Goal: Information Seeking & Learning: Learn about a topic

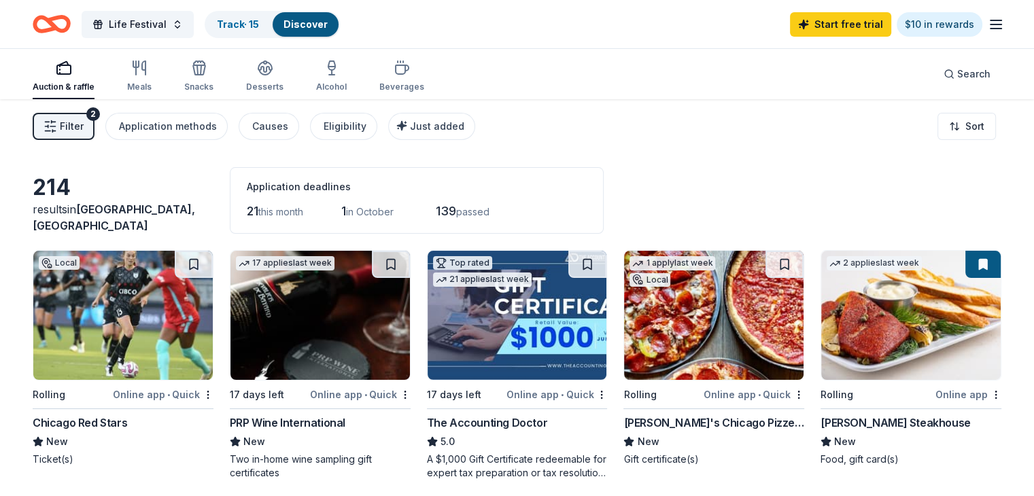
click at [84, 126] on span "Filter" at bounding box center [72, 126] width 24 height 16
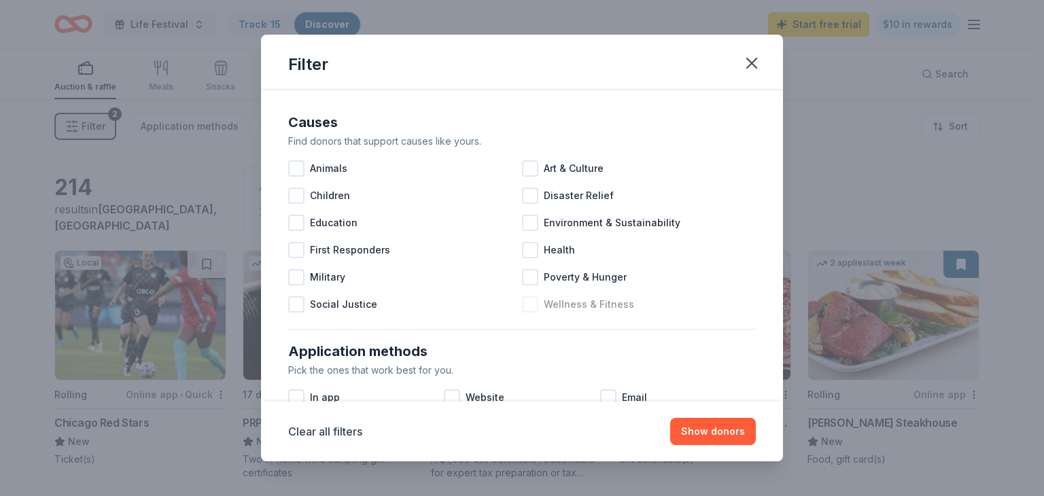
click at [525, 309] on div at bounding box center [530, 304] width 16 height 16
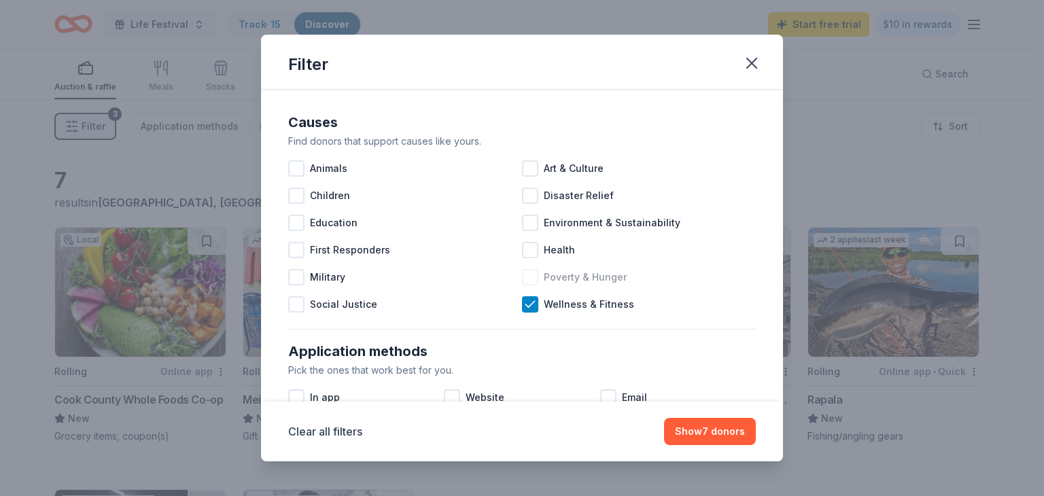
click at [526, 278] on div at bounding box center [530, 277] width 16 height 16
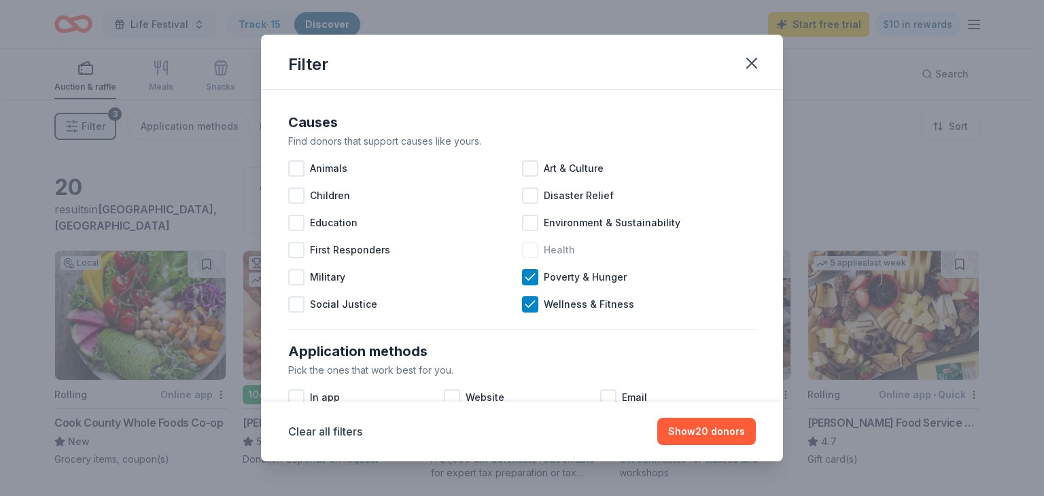
click at [530, 248] on div at bounding box center [530, 250] width 16 height 16
click at [527, 228] on div at bounding box center [530, 223] width 16 height 16
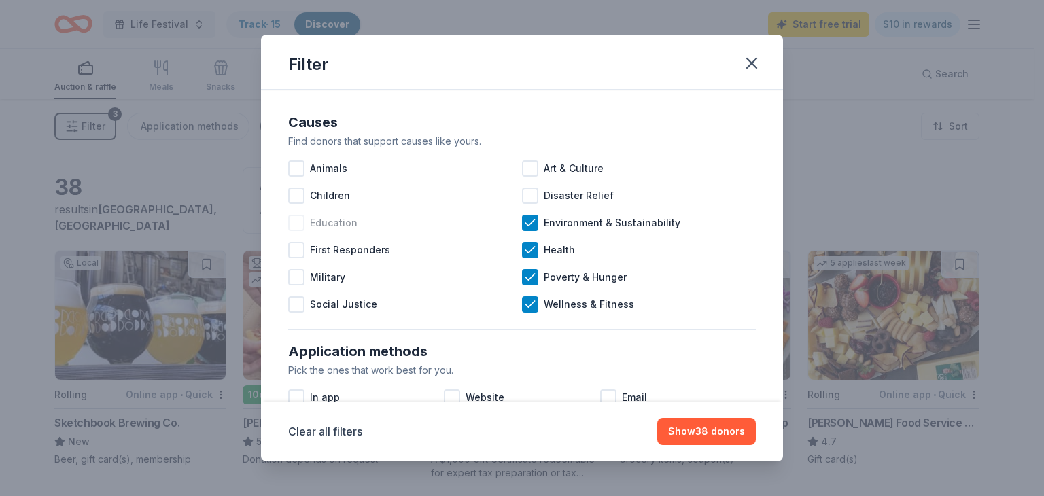
click at [291, 224] on div at bounding box center [296, 223] width 16 height 16
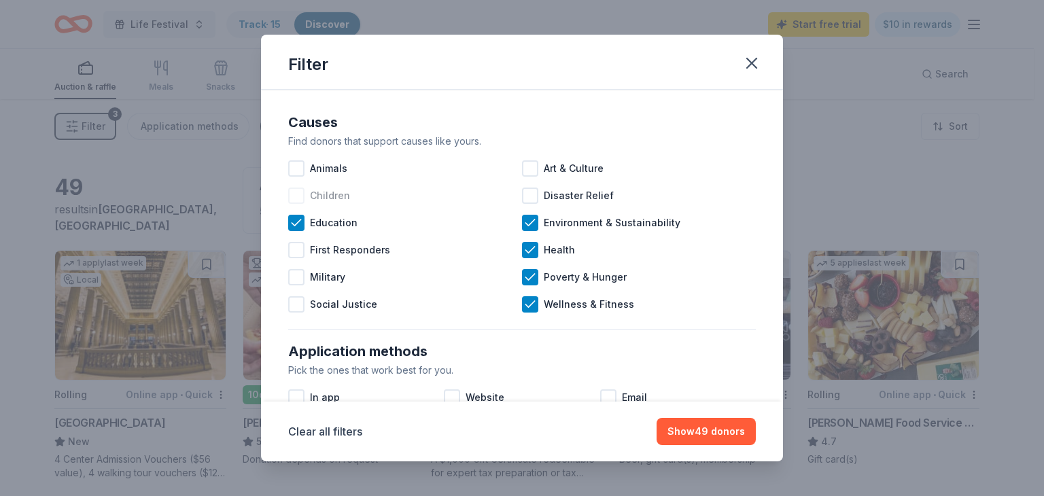
click at [294, 197] on div at bounding box center [296, 196] width 16 height 16
click at [302, 304] on div at bounding box center [296, 304] width 16 height 16
click at [528, 168] on div at bounding box center [530, 168] width 16 height 16
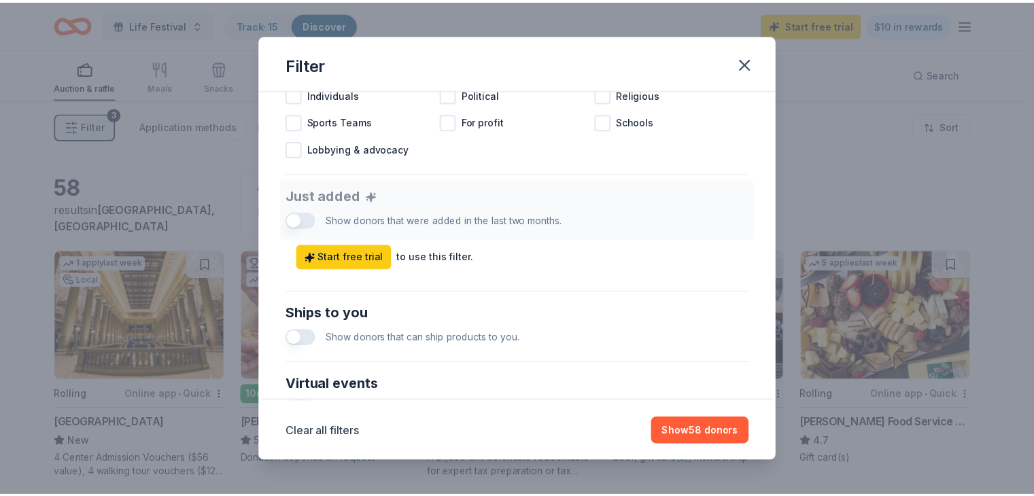
scroll to position [453, 0]
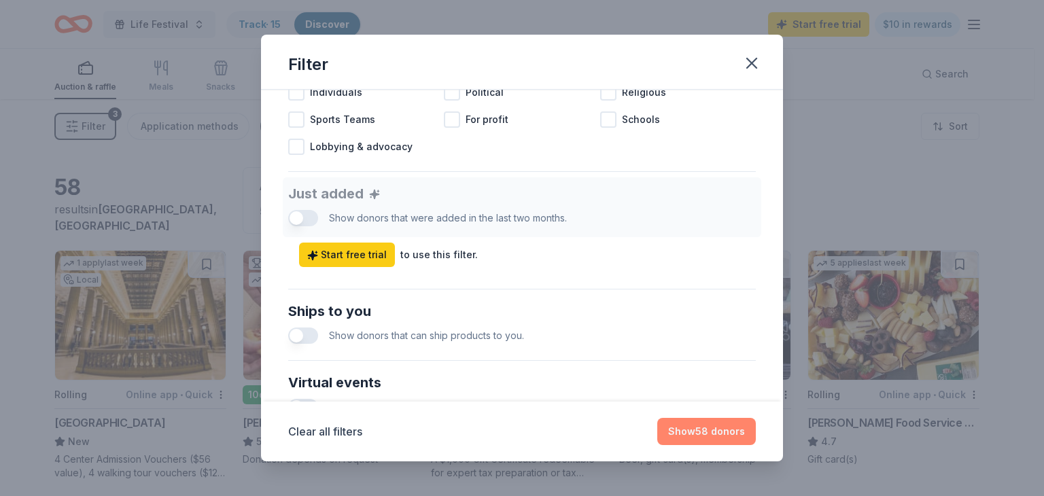
click at [701, 435] on button "Show 58 donors" at bounding box center [707, 431] width 99 height 27
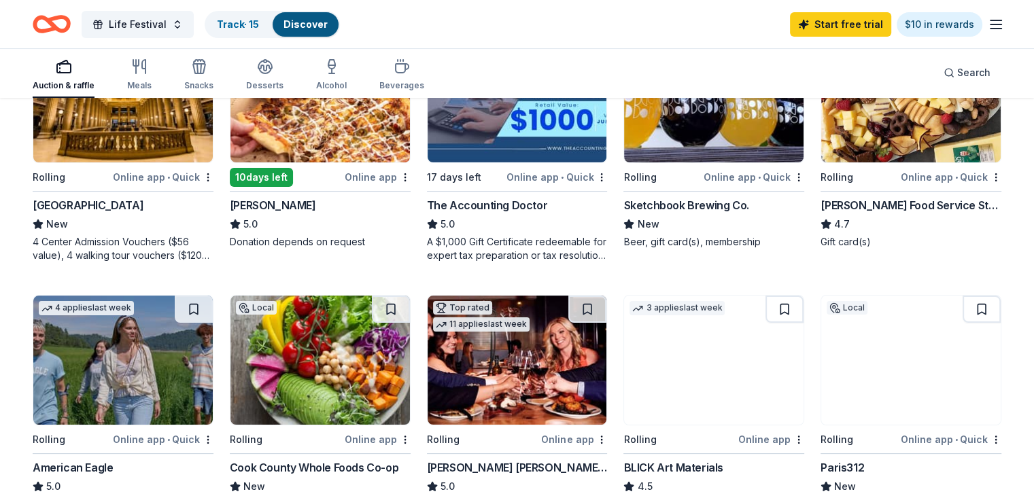
scroll to position [248, 0]
